Goal: Information Seeking & Learning: Compare options

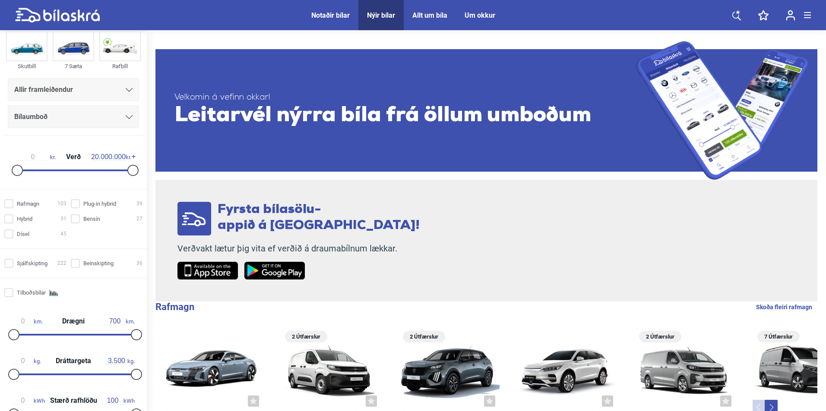
scroll to position [86, 0]
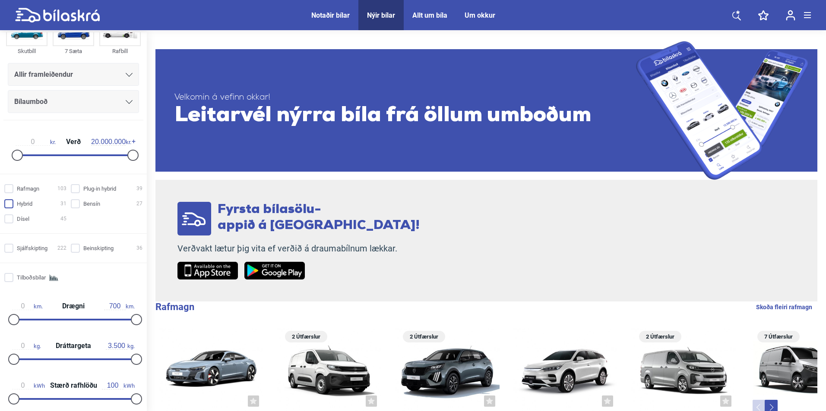
click at [34, 202] on input "Hybrid 31" at bounding box center [37, 204] width 62 height 9
checkbox input "true"
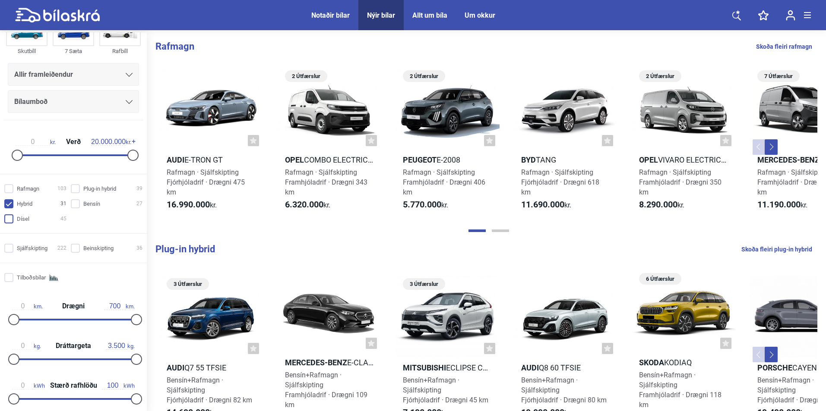
click at [29, 218] on input "Dísel 45" at bounding box center [37, 219] width 62 height 9
checkbox input "true"
click at [82, 206] on input "Bensín 27" at bounding box center [108, 204] width 72 height 9
checkbox input "true"
click at [88, 193] on input "Plug-in hybrid 39" at bounding box center [108, 189] width 72 height 9
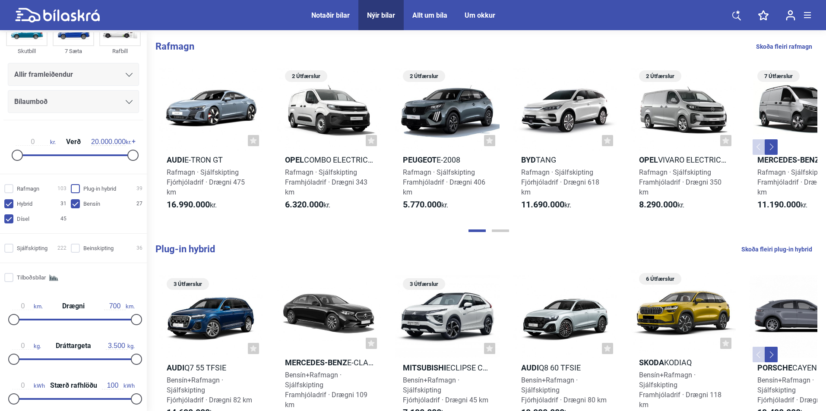
checkbox input "true"
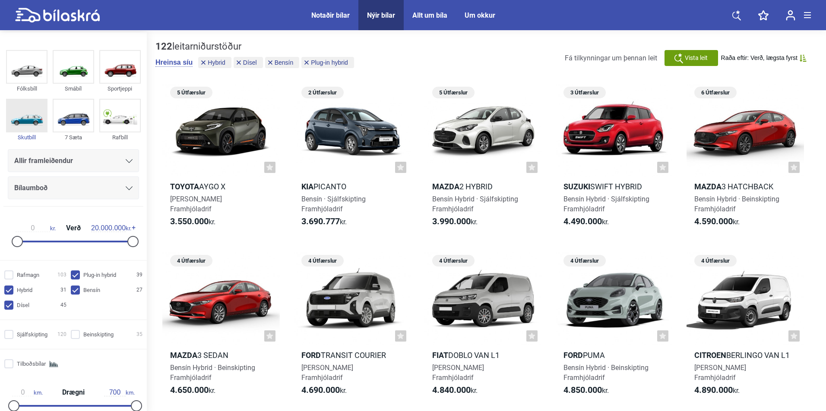
click at [32, 111] on img at bounding box center [27, 116] width 40 height 32
click at [34, 82] on img at bounding box center [27, 67] width 40 height 32
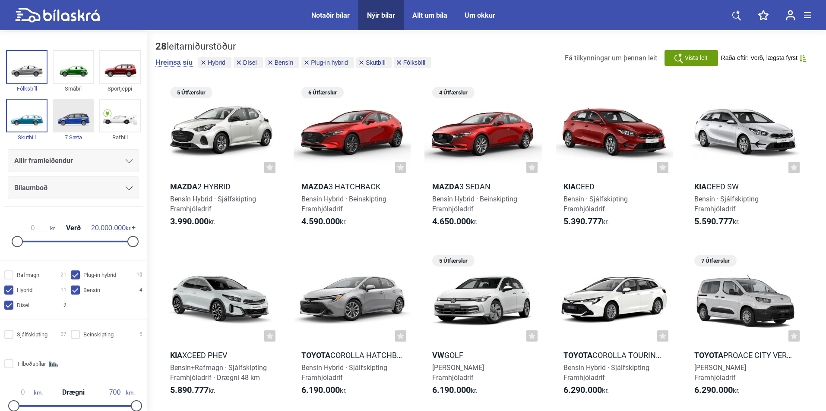
click at [79, 122] on img at bounding box center [74, 116] width 40 height 32
click at [116, 74] on img at bounding box center [120, 67] width 40 height 32
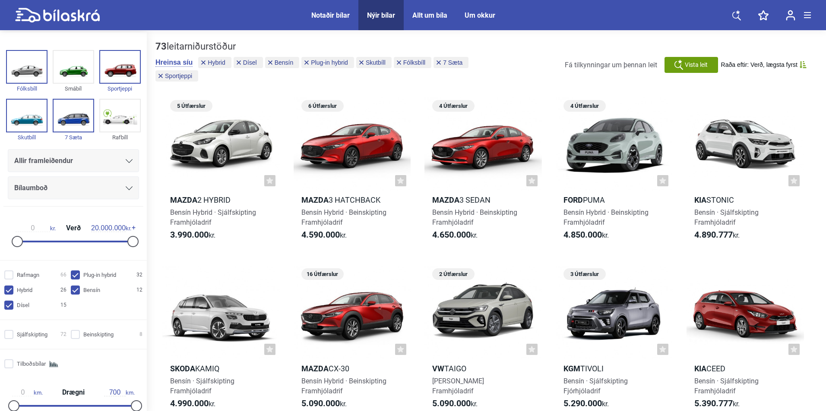
scroll to position [43, 0]
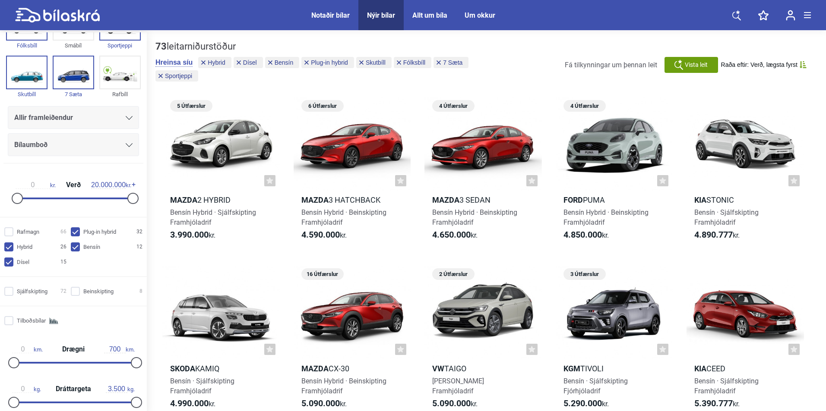
click at [122, 114] on div "Allir framleiðendur" at bounding box center [73, 118] width 118 height 12
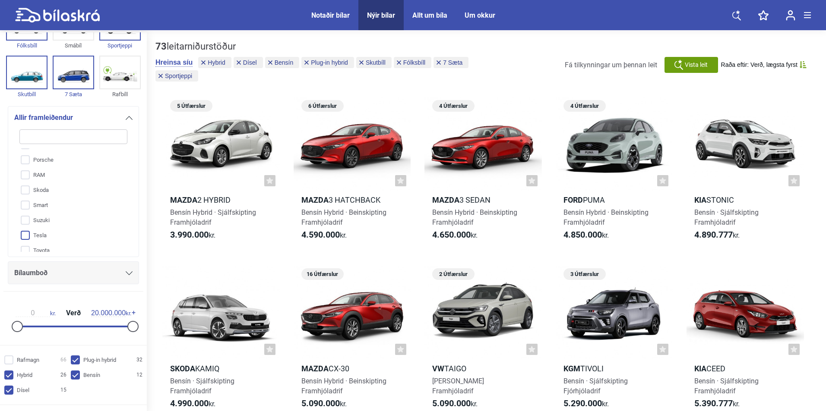
scroll to position [329, 0]
click at [28, 208] on input "Suzuki" at bounding box center [67, 205] width 109 height 15
checkbox input "true"
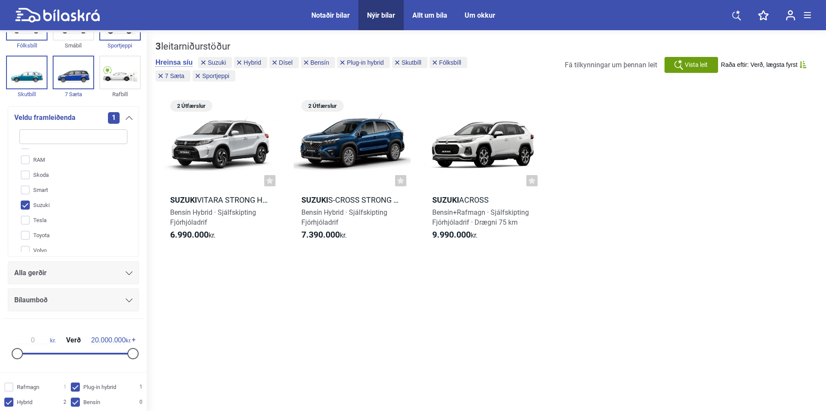
click at [457, 304] on div "3 leitarniðurstöður Hreinsa síu Suzuki Hybrid Dísel Bensín Plug-in hybrid Skutb…" at bounding box center [486, 222] width 679 height 381
